Goal: Transaction & Acquisition: Purchase product/service

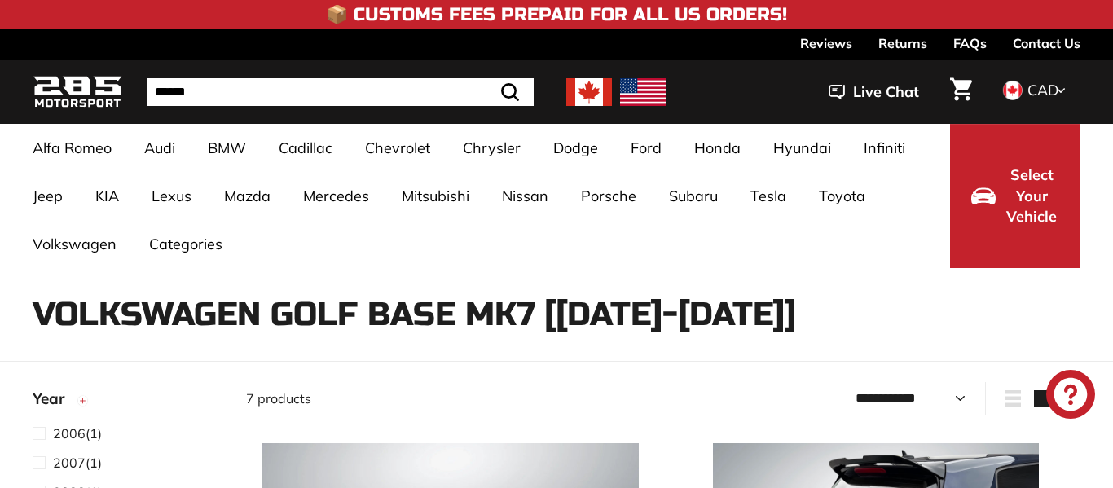
select select "**********"
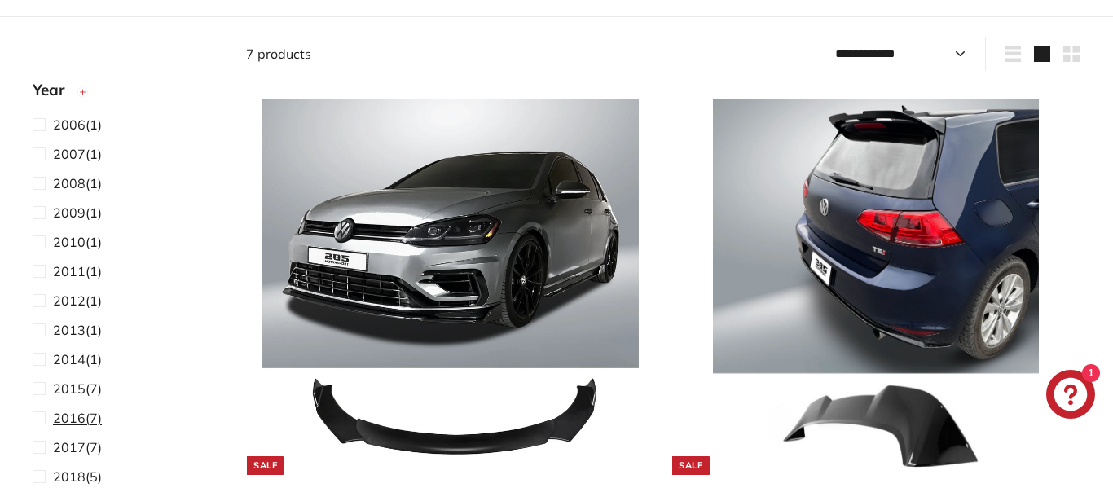
click at [42, 418] on span at bounding box center [43, 418] width 20 height 20
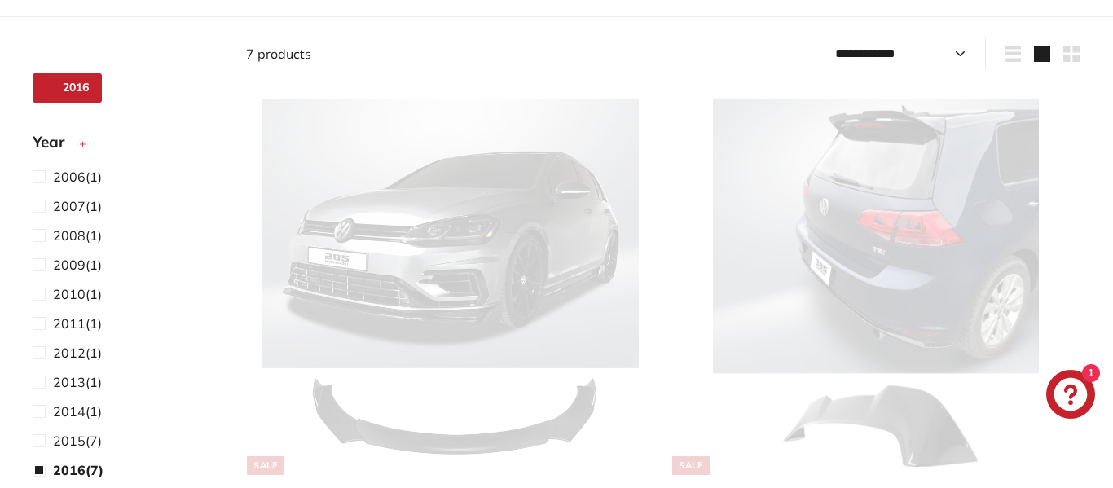
scroll to position [214, 0]
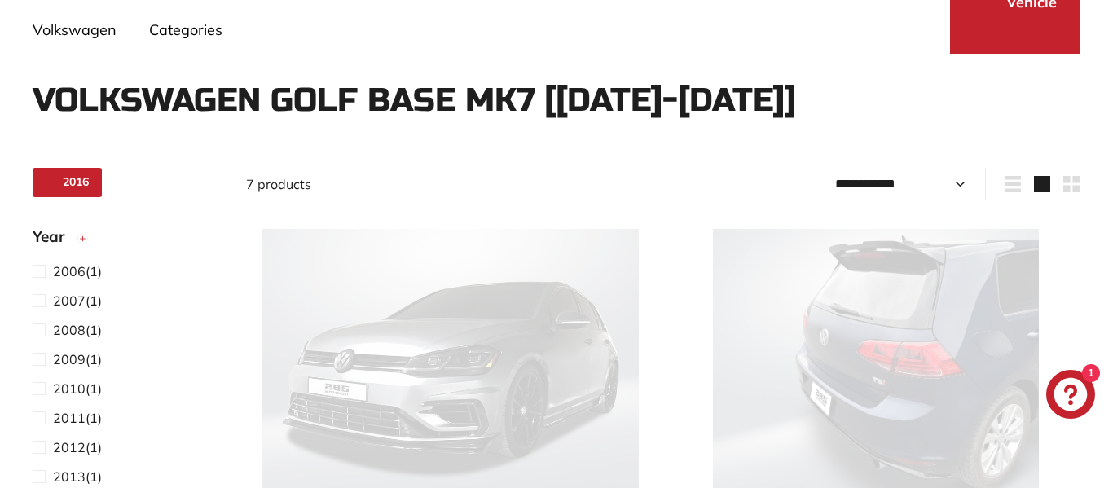
select select "**********"
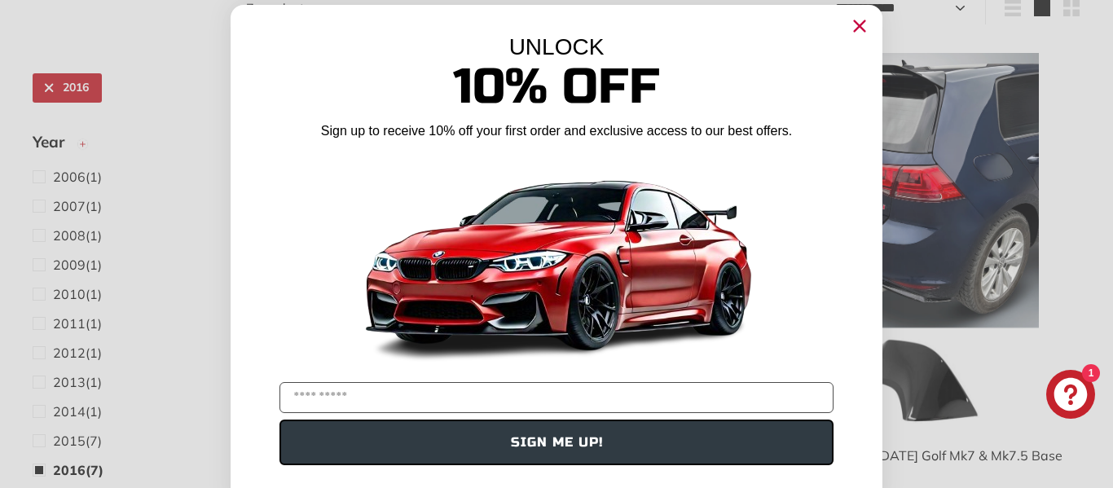
scroll to position [0, 0]
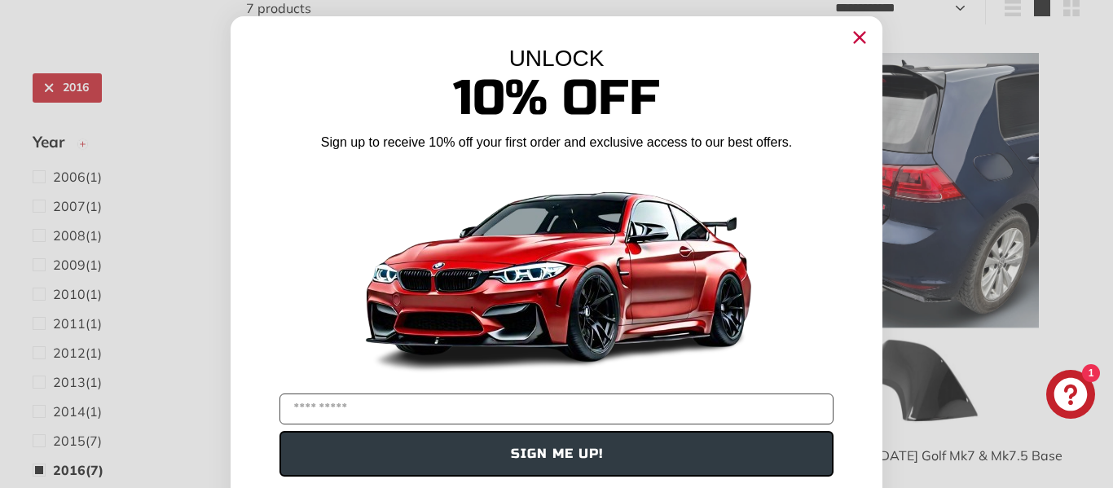
click at [862, 35] on icon "Close dialog" at bounding box center [860, 38] width 11 height 11
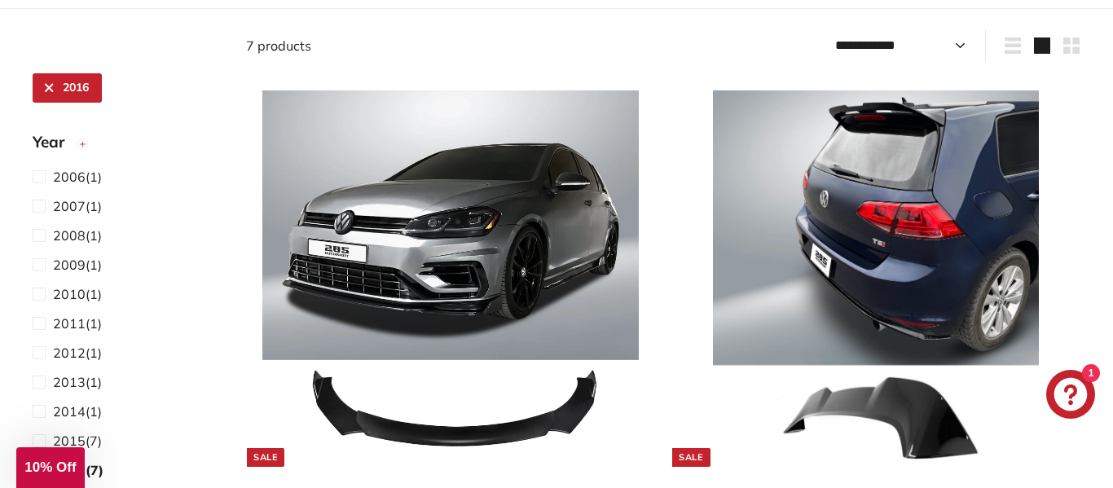
scroll to position [351, 0]
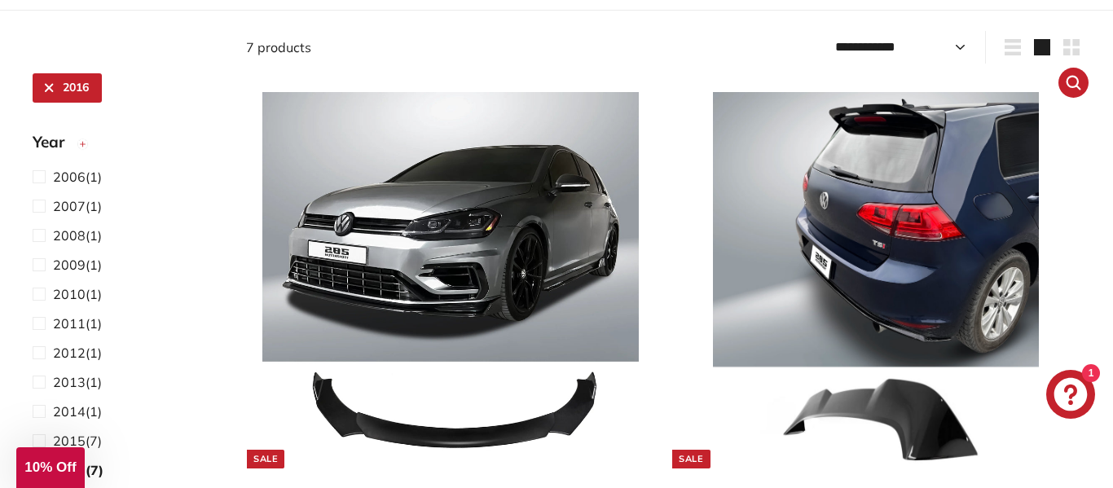
click at [880, 144] on img at bounding box center [876, 280] width 377 height 377
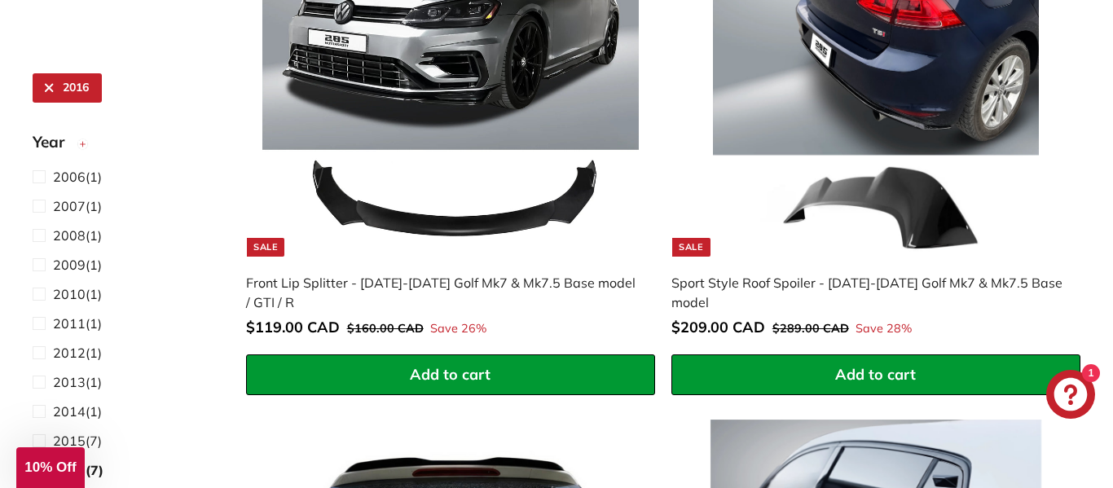
scroll to position [564, 0]
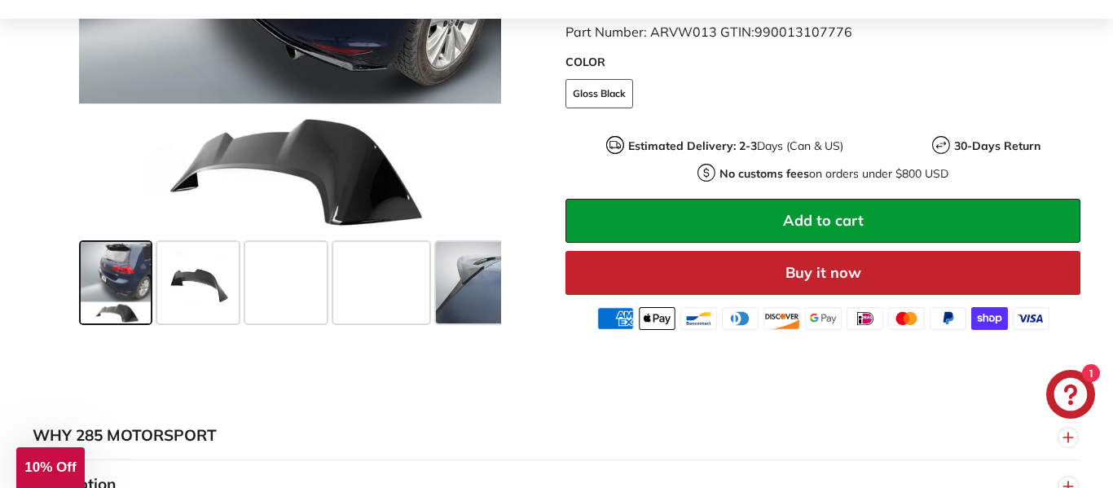
scroll to position [624, 0]
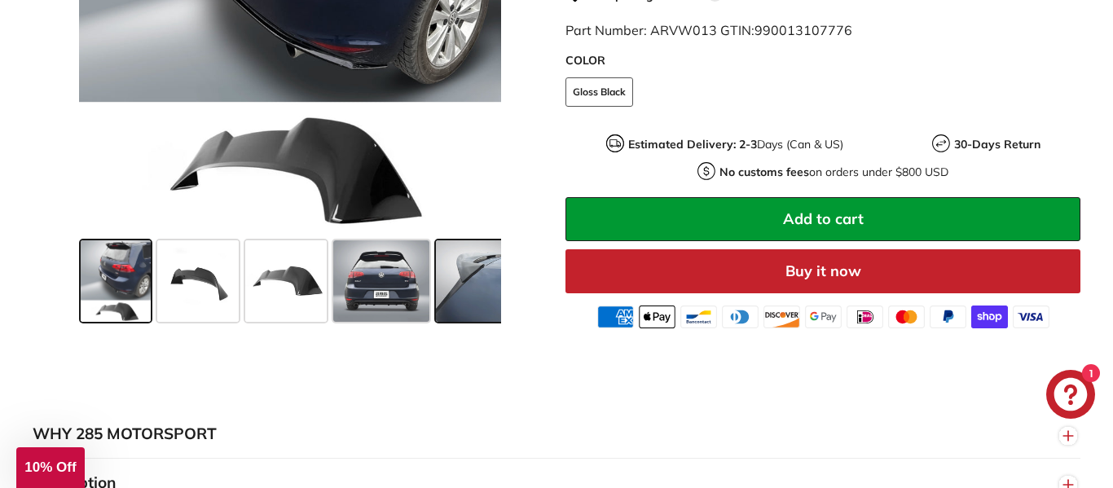
click at [457, 298] on span at bounding box center [477, 281] width 82 height 82
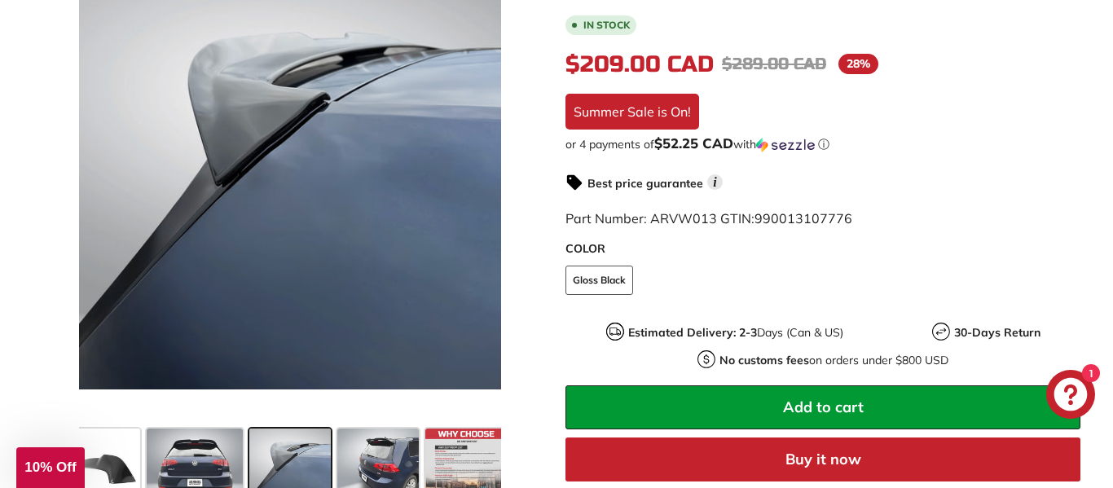
scroll to position [418, 0]
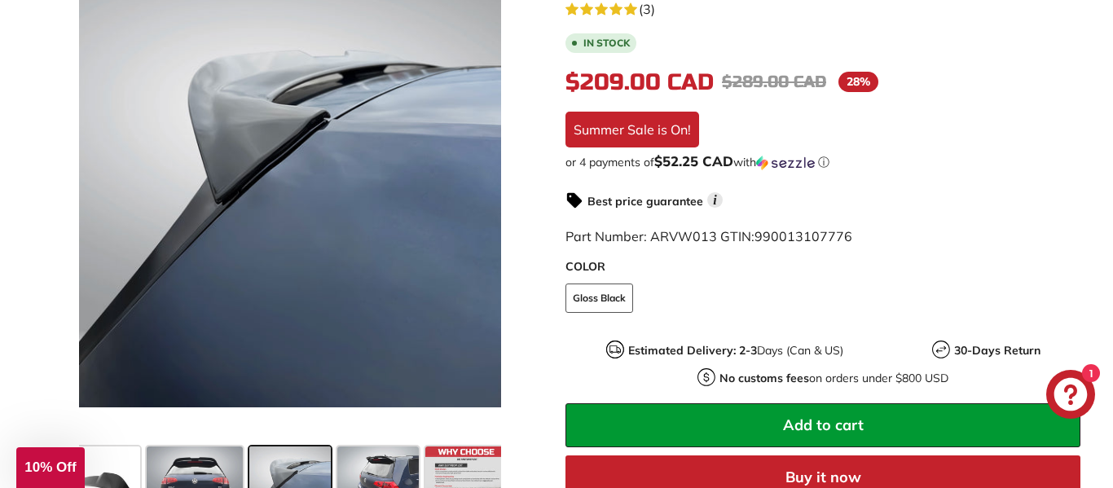
click at [307, 466] on span at bounding box center [290, 488] width 82 height 82
click at [215, 465] on span at bounding box center [195, 488] width 96 height 82
